Goal: Task Accomplishment & Management: Use online tool/utility

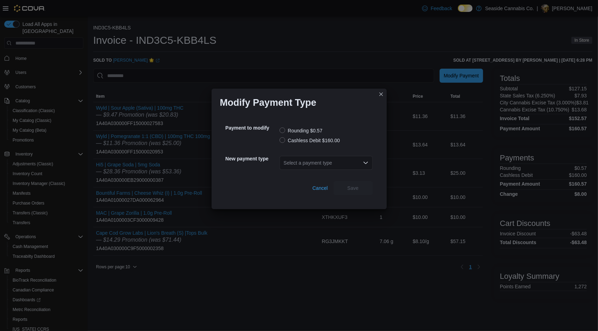
click at [323, 161] on div "Select a payment type" at bounding box center [325, 163] width 93 height 14
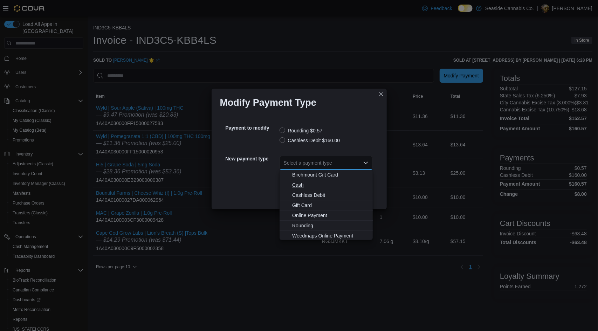
click at [315, 186] on span "Cash" at bounding box center [330, 184] width 76 height 7
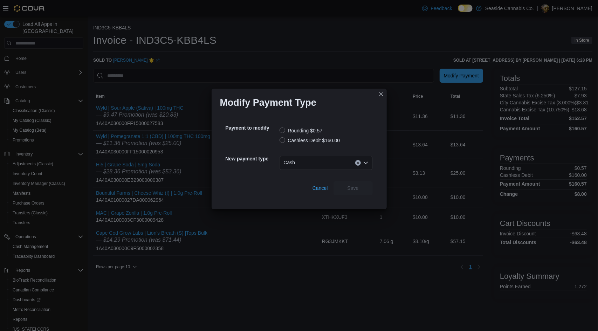
click at [310, 135] on label "Rounding $0.57" at bounding box center [300, 130] width 43 height 8
click at [310, 138] on label "Cashless Debit $160.00" at bounding box center [309, 140] width 61 height 8
click at [367, 197] on div "Payment to modify Rounding $0.57 Cashless Debit $160.00 New payment type Cash C…" at bounding box center [299, 157] width 158 height 87
click at [364, 178] on div "Cancel Save" at bounding box center [299, 185] width 147 height 20
click at [362, 183] on span "Save" at bounding box center [353, 188] width 31 height 14
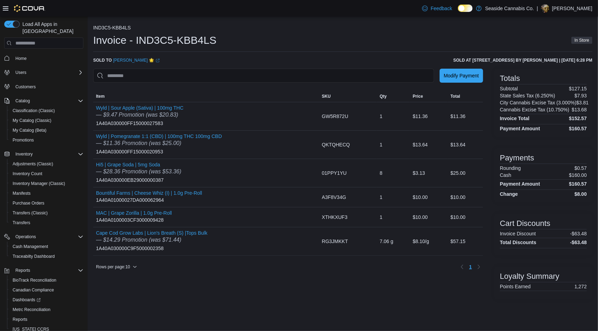
click at [361, 169] on div "01PPY1YU" at bounding box center [348, 173] width 58 height 14
